Goal: Navigation & Orientation: Find specific page/section

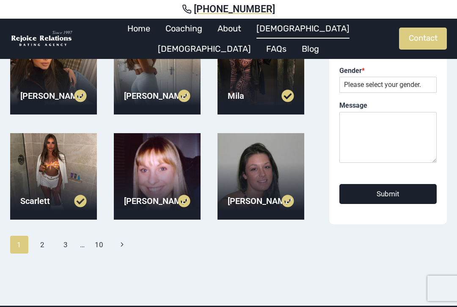
scroll to position [203, 0]
click at [42, 152] on div at bounding box center [53, 176] width 87 height 87
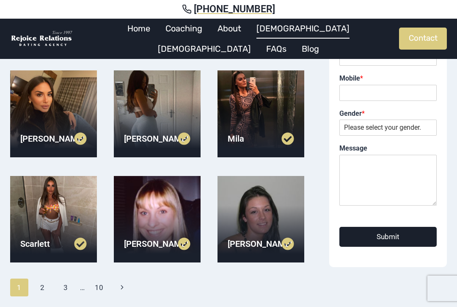
scroll to position [160, 0]
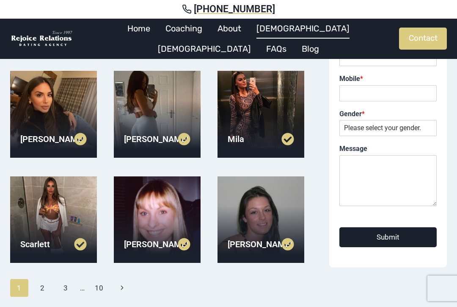
click at [271, 222] on div at bounding box center [261, 219] width 87 height 87
click at [137, 102] on div at bounding box center [157, 114] width 87 height 87
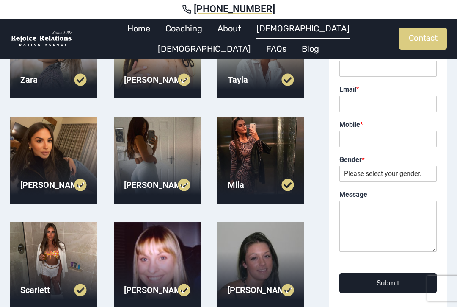
scroll to position [112, 0]
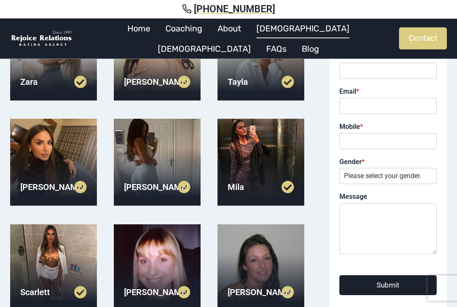
click at [26, 163] on div at bounding box center [53, 162] width 87 height 87
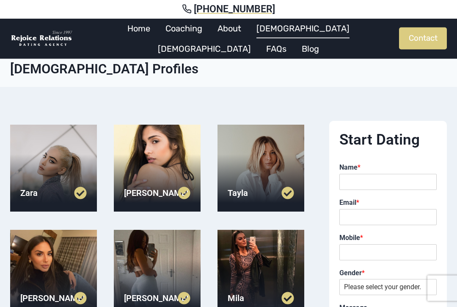
scroll to position [0, 0]
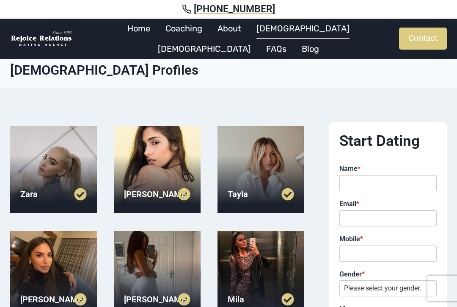
click at [272, 169] on div at bounding box center [261, 169] width 87 height 87
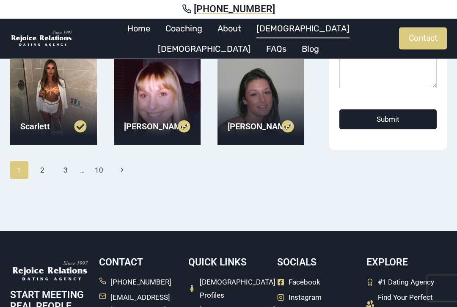
scroll to position [282, 0]
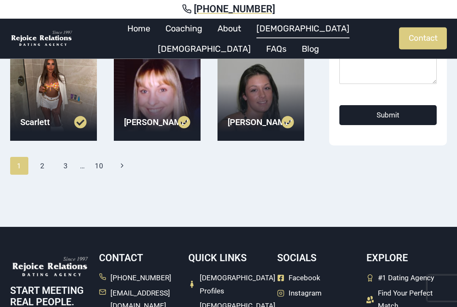
click at [50, 168] on link "2" at bounding box center [42, 166] width 18 height 18
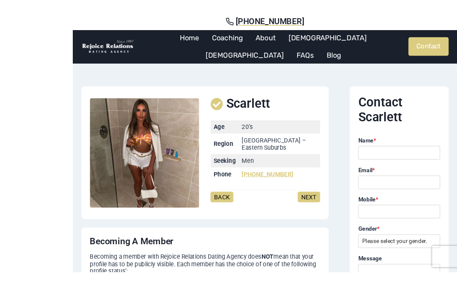
scroll to position [28, 0]
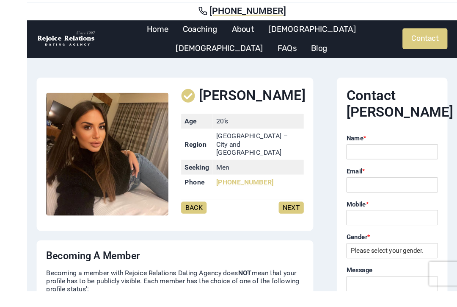
scroll to position [33, 0]
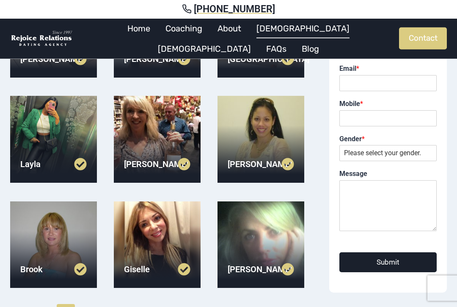
scroll to position [135, 0]
click at [283, 131] on div at bounding box center [261, 139] width 87 height 87
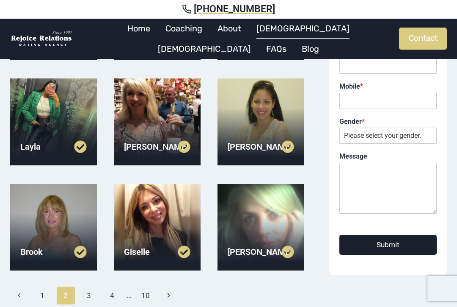
click at [144, 122] on div at bounding box center [157, 121] width 87 height 87
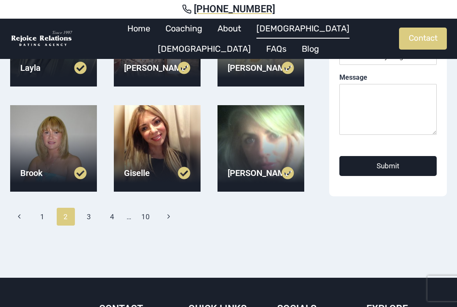
scroll to position [232, 0]
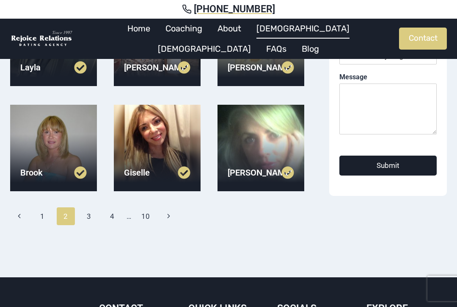
click at [90, 214] on link "3" at bounding box center [89, 216] width 18 height 18
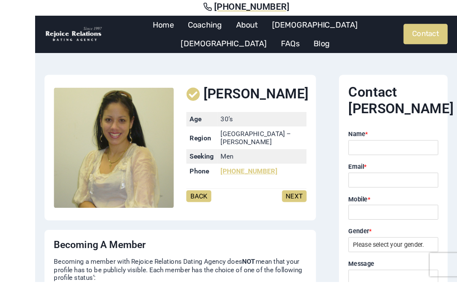
scroll to position [45, 0]
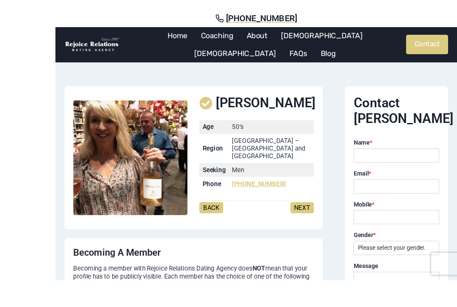
scroll to position [36, 0]
